Goal: Task Accomplishment & Management: Complete application form

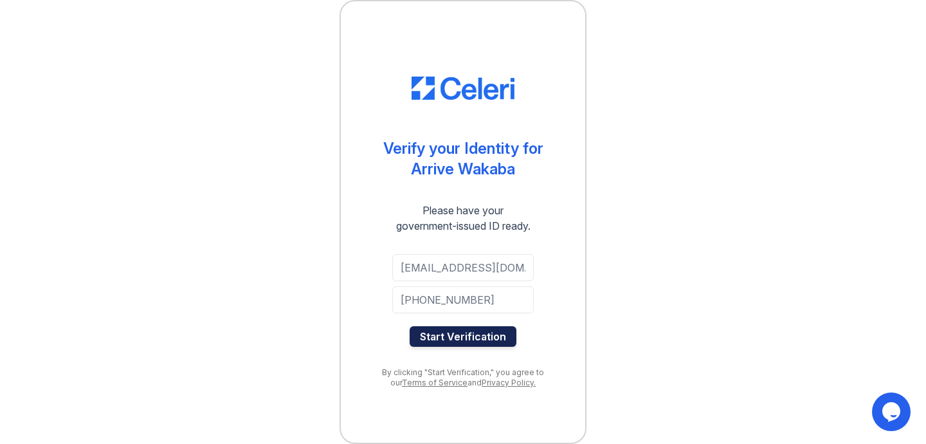
click at [493, 338] on button "Start Verification" at bounding box center [463, 336] width 107 height 21
